Goal: Task Accomplishment & Management: Complete application form

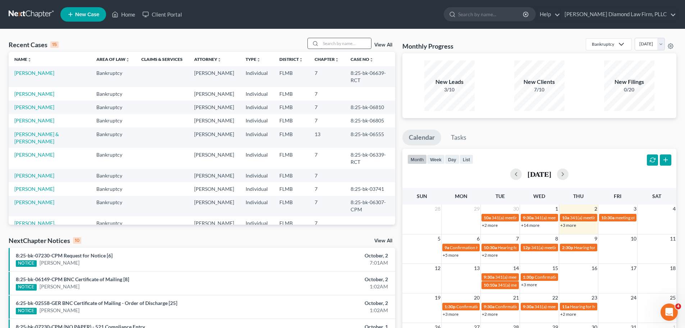
click at [326, 44] on input "search" at bounding box center [346, 43] width 50 height 10
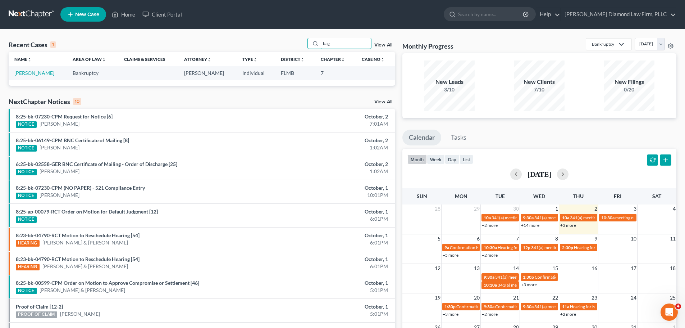
type input "bag"
click at [27, 75] on link "[PERSON_NAME]" at bounding box center [34, 73] width 40 height 6
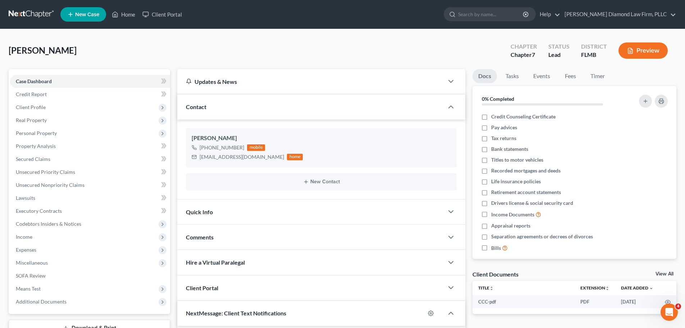
click at [41, 16] on link at bounding box center [32, 14] width 46 height 13
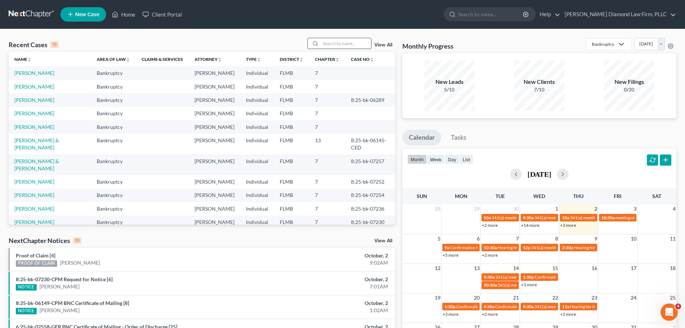
click at [355, 46] on input "search" at bounding box center [346, 43] width 50 height 10
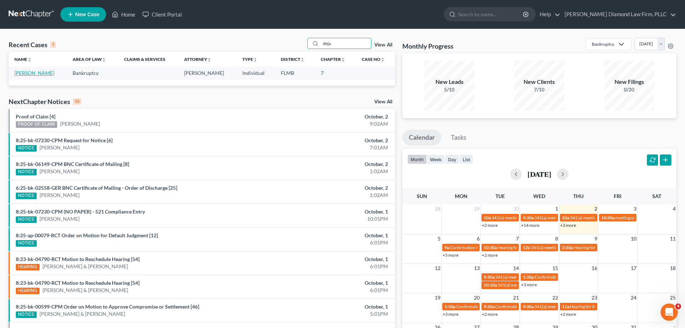
type input "deja"
click at [45, 70] on link "[PERSON_NAME]" at bounding box center [34, 73] width 40 height 6
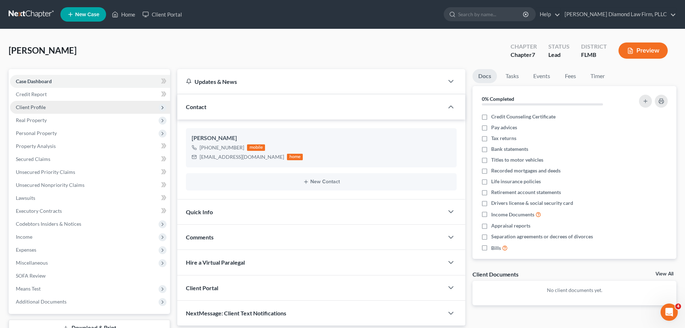
click at [41, 104] on span "Client Profile" at bounding box center [31, 107] width 30 height 6
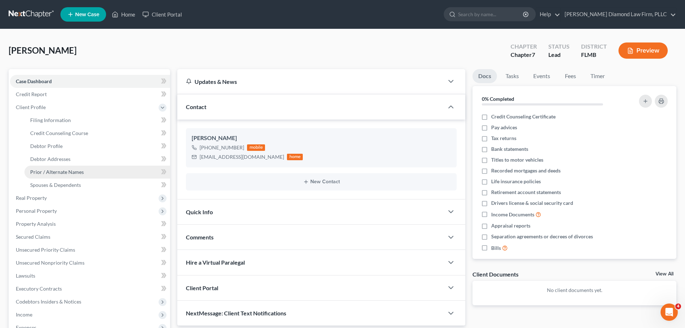
click at [47, 171] on span "Prior / Alternate Names" at bounding box center [57, 172] width 54 height 6
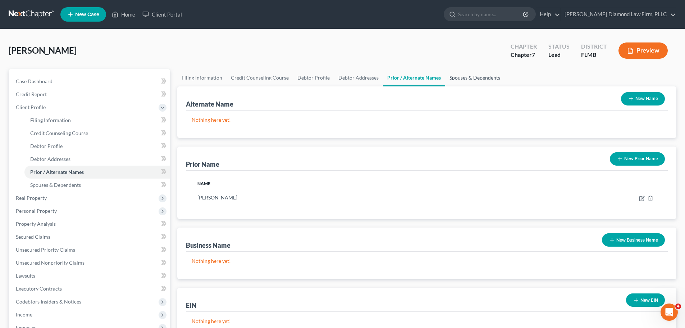
click at [453, 79] on link "Spouses & Dependents" at bounding box center [474, 77] width 59 height 17
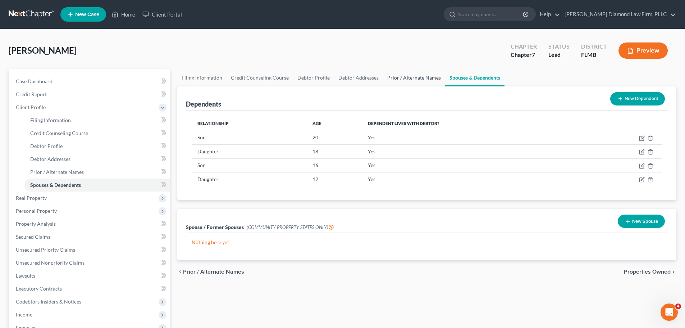
click at [424, 77] on link "Prior / Alternate Names" at bounding box center [414, 77] width 62 height 17
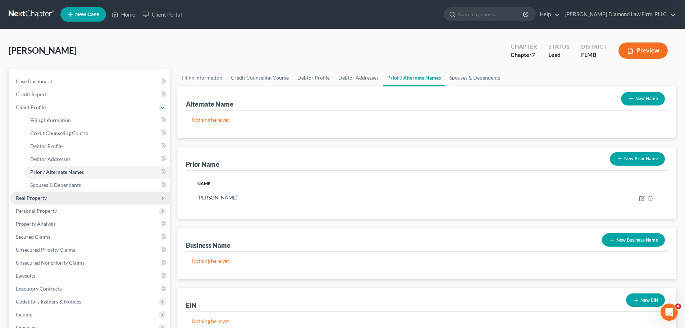
click at [46, 203] on span "Real Property" at bounding box center [90, 197] width 160 height 13
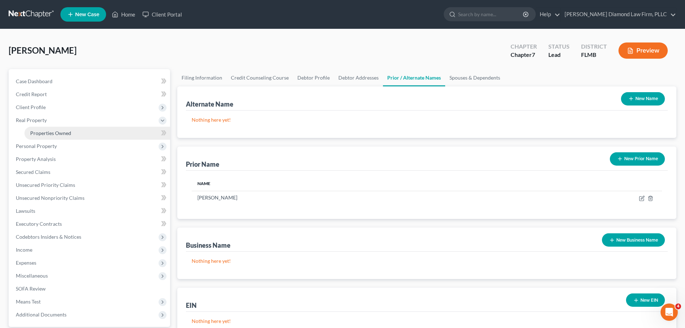
click at [59, 134] on span "Properties Owned" at bounding box center [50, 133] width 41 height 6
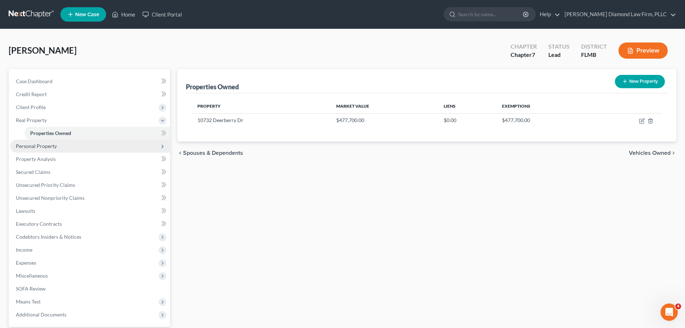
click at [42, 147] on span "Personal Property" at bounding box center [36, 146] width 41 height 6
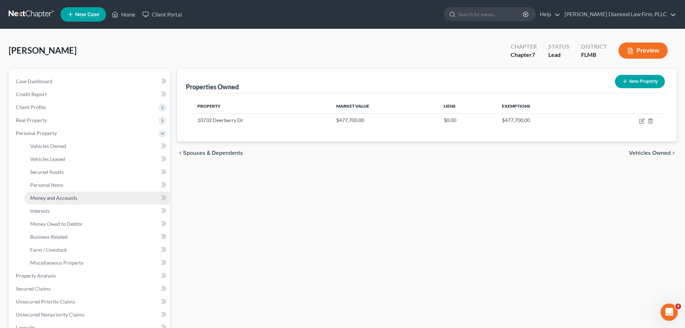
click at [42, 198] on span "Money and Accounts" at bounding box center [53, 198] width 47 height 6
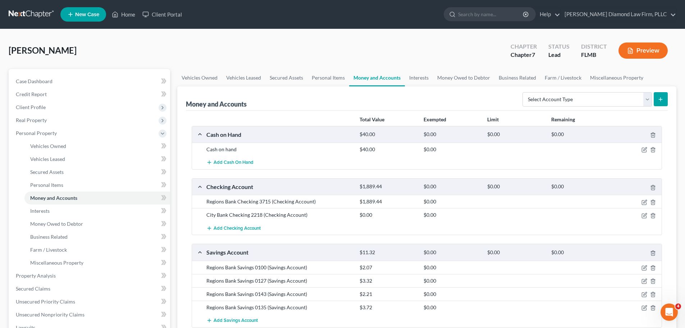
scroll to position [36, 0]
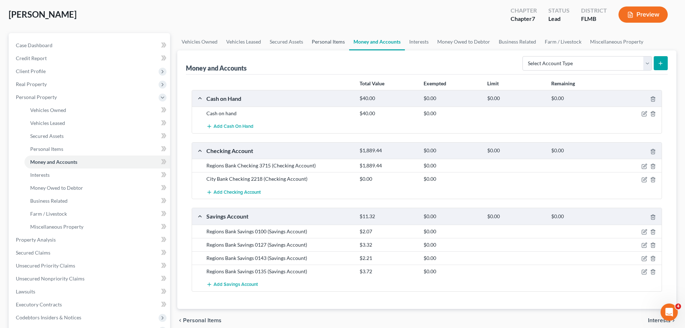
click at [327, 37] on link "Personal Items" at bounding box center [329, 41] width 42 height 17
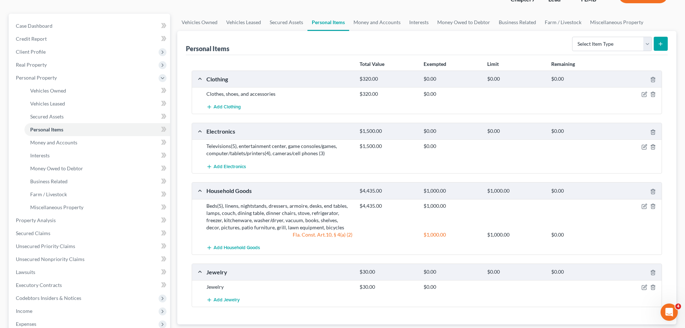
scroll to position [72, 0]
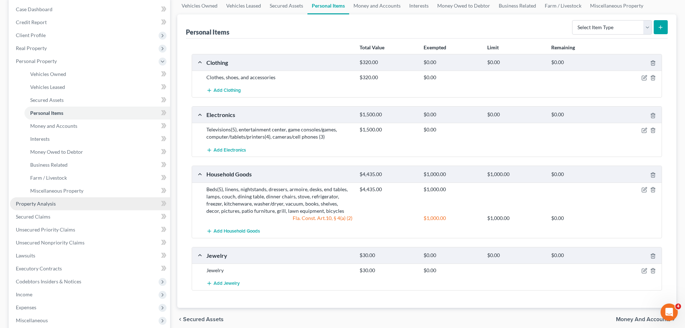
click at [58, 198] on link "Property Analysis" at bounding box center [90, 203] width 160 height 13
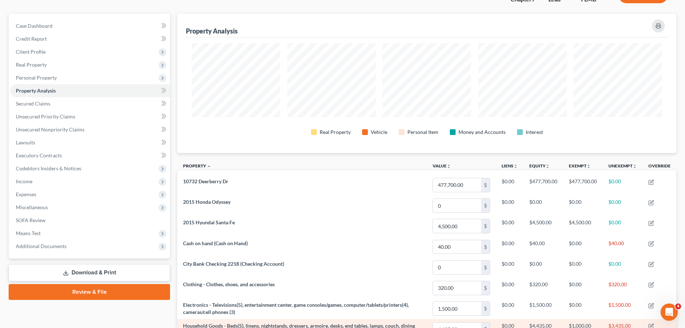
scroll to position [36, 0]
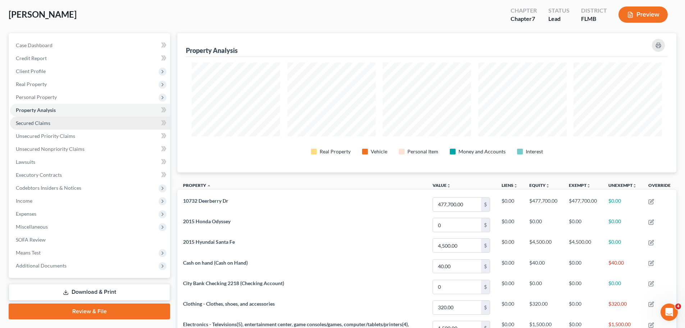
click at [79, 119] on link "Secured Claims" at bounding box center [90, 123] width 160 height 13
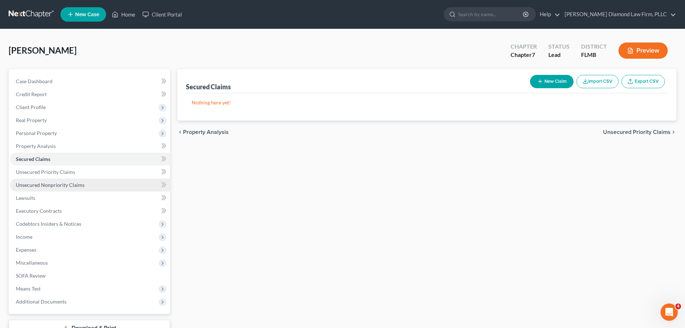
click at [53, 184] on span "Unsecured Nonpriority Claims" at bounding box center [50, 185] width 69 height 6
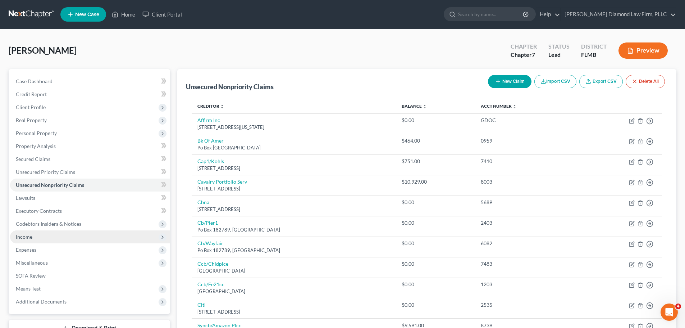
click at [35, 237] on span "Income" at bounding box center [90, 236] width 160 height 13
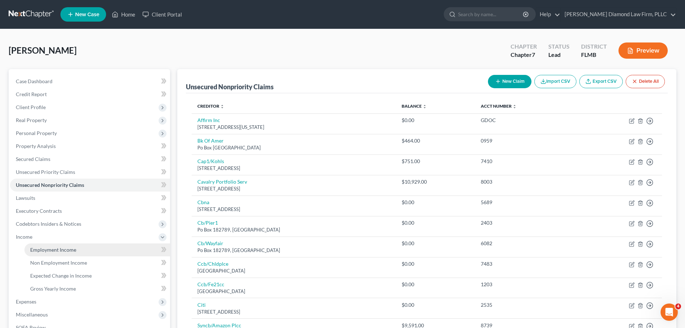
click at [39, 243] on link "Employment Income" at bounding box center [97, 249] width 146 height 13
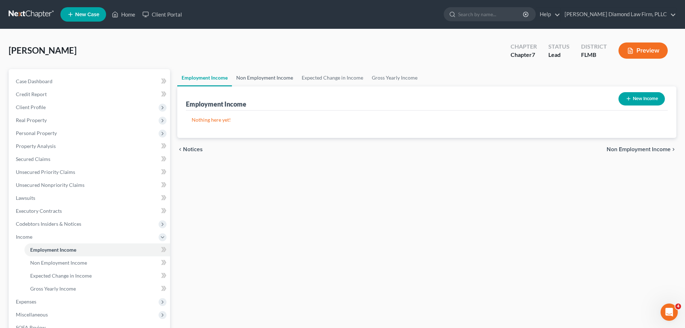
drag, startPoint x: 255, startPoint y: 80, endPoint x: 259, endPoint y: 81, distance: 3.8
click at [255, 80] on link "Non Employment Income" at bounding box center [264, 77] width 65 height 17
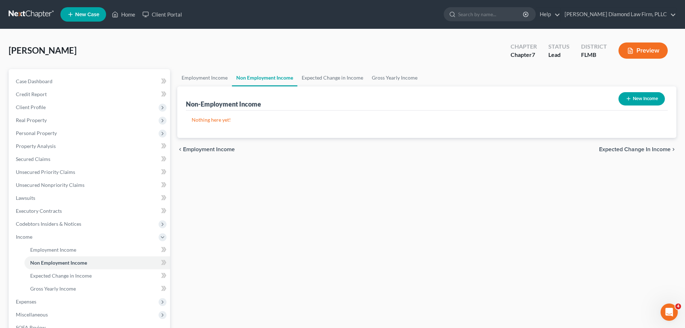
click at [632, 96] on button "New Income" at bounding box center [642, 98] width 46 height 13
select select "0"
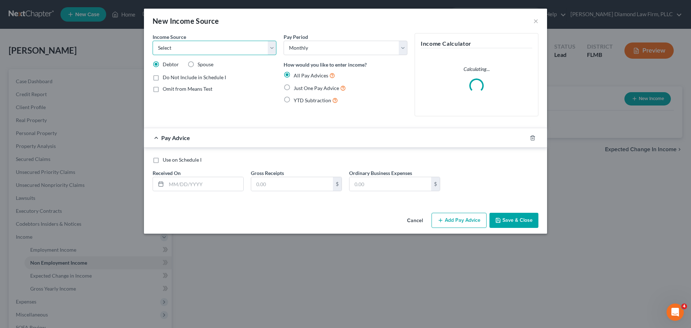
click at [185, 45] on select "Select Unemployment Disability (from employer) Pension Retirement Social Securi…" at bounding box center [215, 48] width 124 height 14
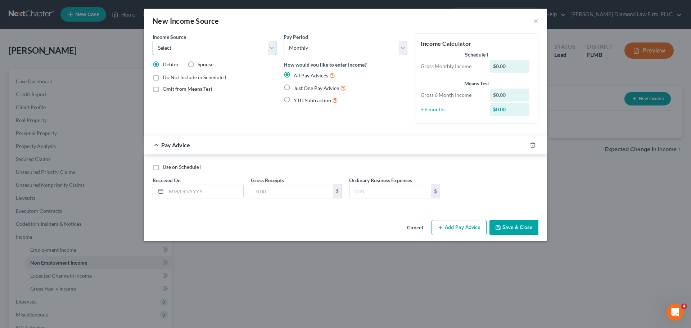
select select "4"
click at [153, 41] on select "Select Unemployment Disability (from employer) Pension Retirement Social Securi…" at bounding box center [215, 48] width 124 height 14
click at [191, 196] on input "text" at bounding box center [204, 191] width 77 height 14
click at [218, 190] on input "text" at bounding box center [204, 191] width 77 height 14
type input "[DATE]"
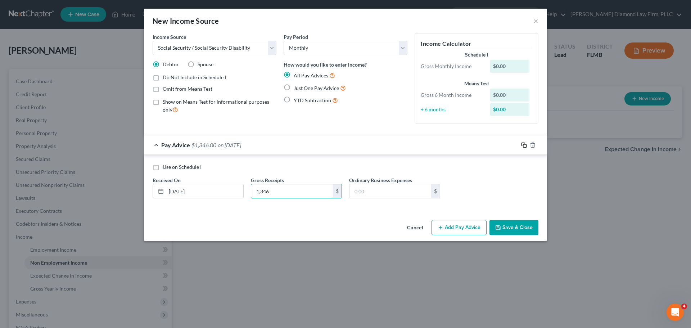
type input "1,346"
click at [523, 146] on icon "button" at bounding box center [524, 145] width 6 height 6
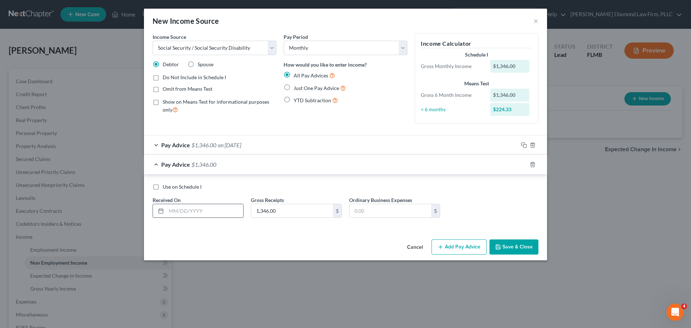
click at [193, 216] on input "text" at bounding box center [204, 211] width 77 height 14
type input "[DATE]"
click at [521, 164] on icon "button" at bounding box center [524, 165] width 6 height 6
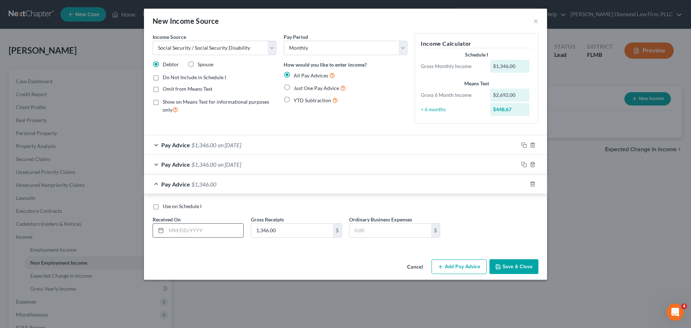
click at [191, 227] on input "text" at bounding box center [204, 230] width 77 height 14
type input "[DATE]"
click at [525, 185] on icon "button" at bounding box center [524, 184] width 6 height 6
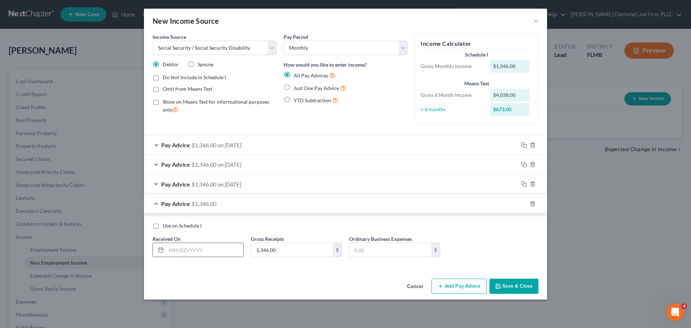
click at [199, 252] on input "text" at bounding box center [204, 250] width 77 height 14
type input "[DATE]"
click at [524, 204] on icon "button" at bounding box center [524, 204] width 6 height 6
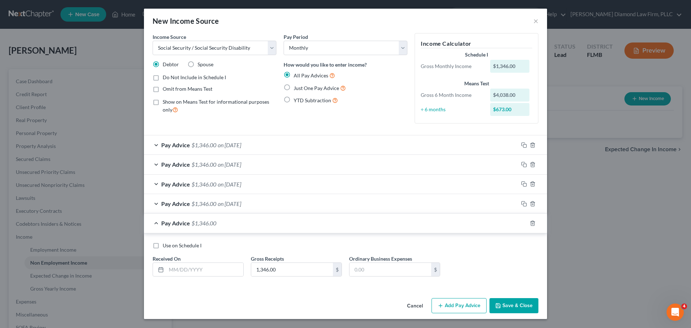
click at [296, 207] on div "Pay Advice $1,346.00 on [DATE]" at bounding box center [331, 203] width 374 height 19
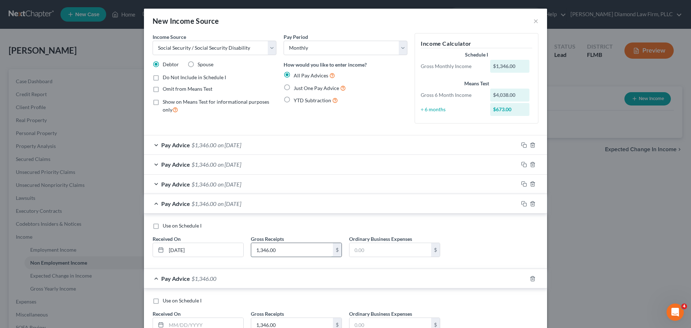
click at [279, 255] on input "1,346.00" at bounding box center [292, 250] width 82 height 14
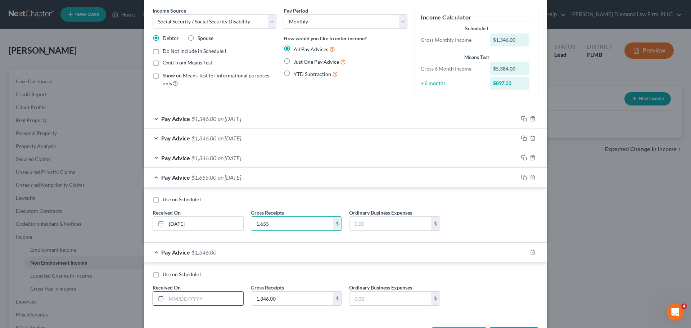
scroll to position [55, 0]
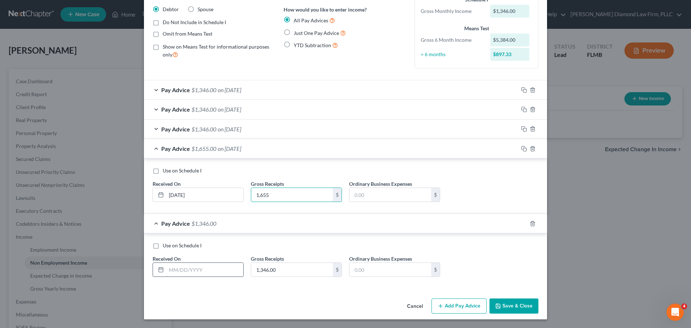
type input "1,655"
click at [180, 267] on input "text" at bounding box center [204, 270] width 77 height 14
click at [170, 274] on input "text" at bounding box center [204, 270] width 77 height 14
type input "[DATE]"
click at [290, 275] on input "1,346.00" at bounding box center [292, 270] width 82 height 14
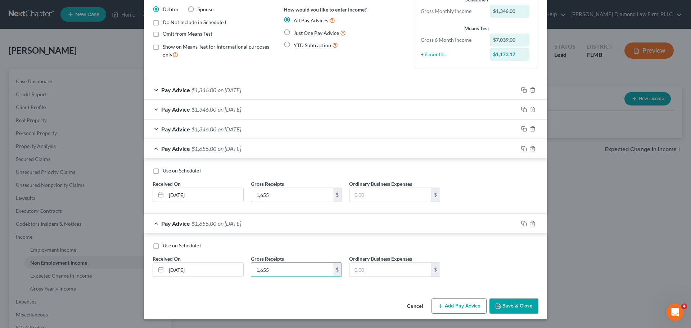
type input "1,655"
click at [208, 150] on span "$1,655.00" at bounding box center [203, 148] width 25 height 7
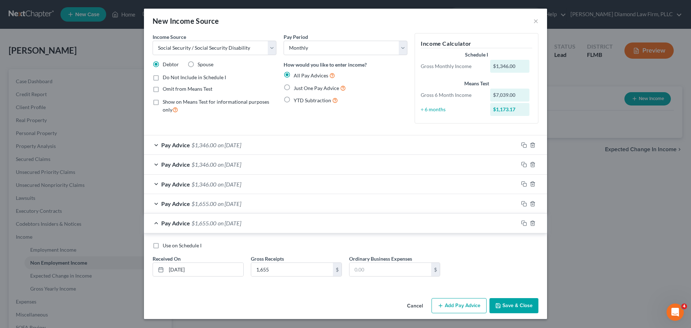
scroll to position [0, 0]
click at [520, 303] on button "Save & Close" at bounding box center [513, 305] width 49 height 15
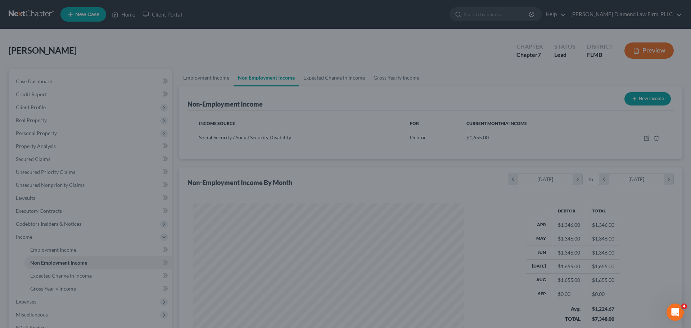
scroll to position [134, 283]
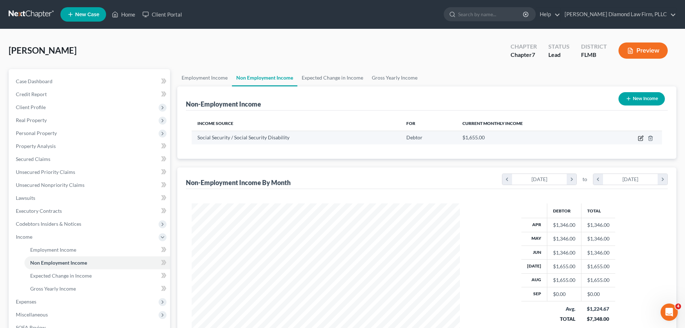
click at [639, 135] on icon "button" at bounding box center [641, 138] width 6 height 6
select select "4"
select select "0"
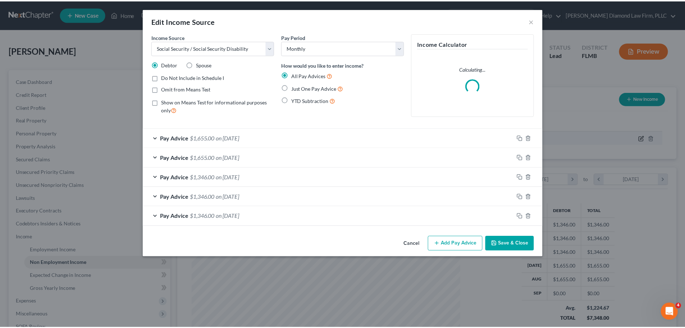
scroll to position [135, 285]
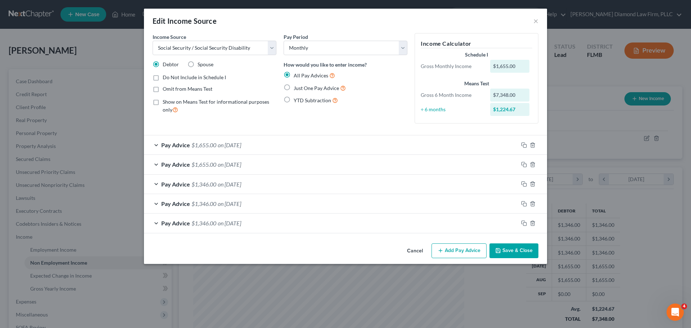
click at [509, 249] on button "Save & Close" at bounding box center [513, 250] width 49 height 15
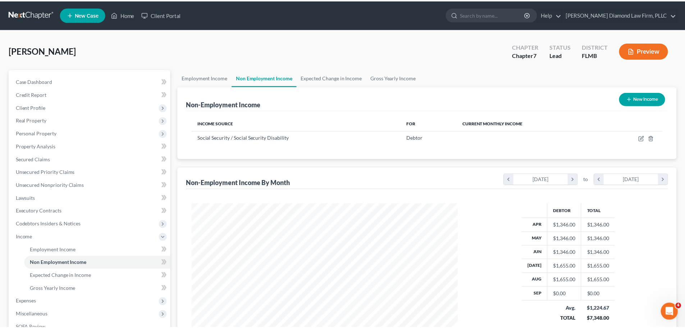
scroll to position [359686, 359537]
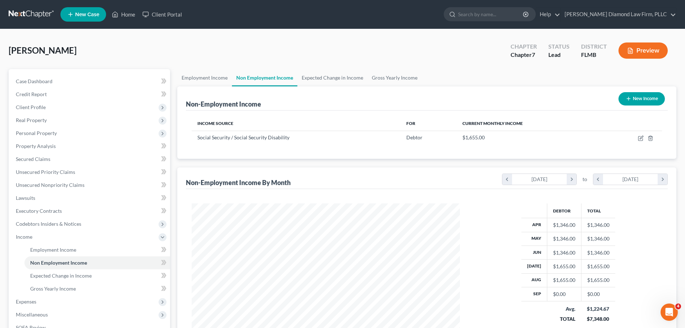
click at [19, 12] on link at bounding box center [32, 14] width 46 height 13
